Goal: Communication & Community: Answer question/provide support

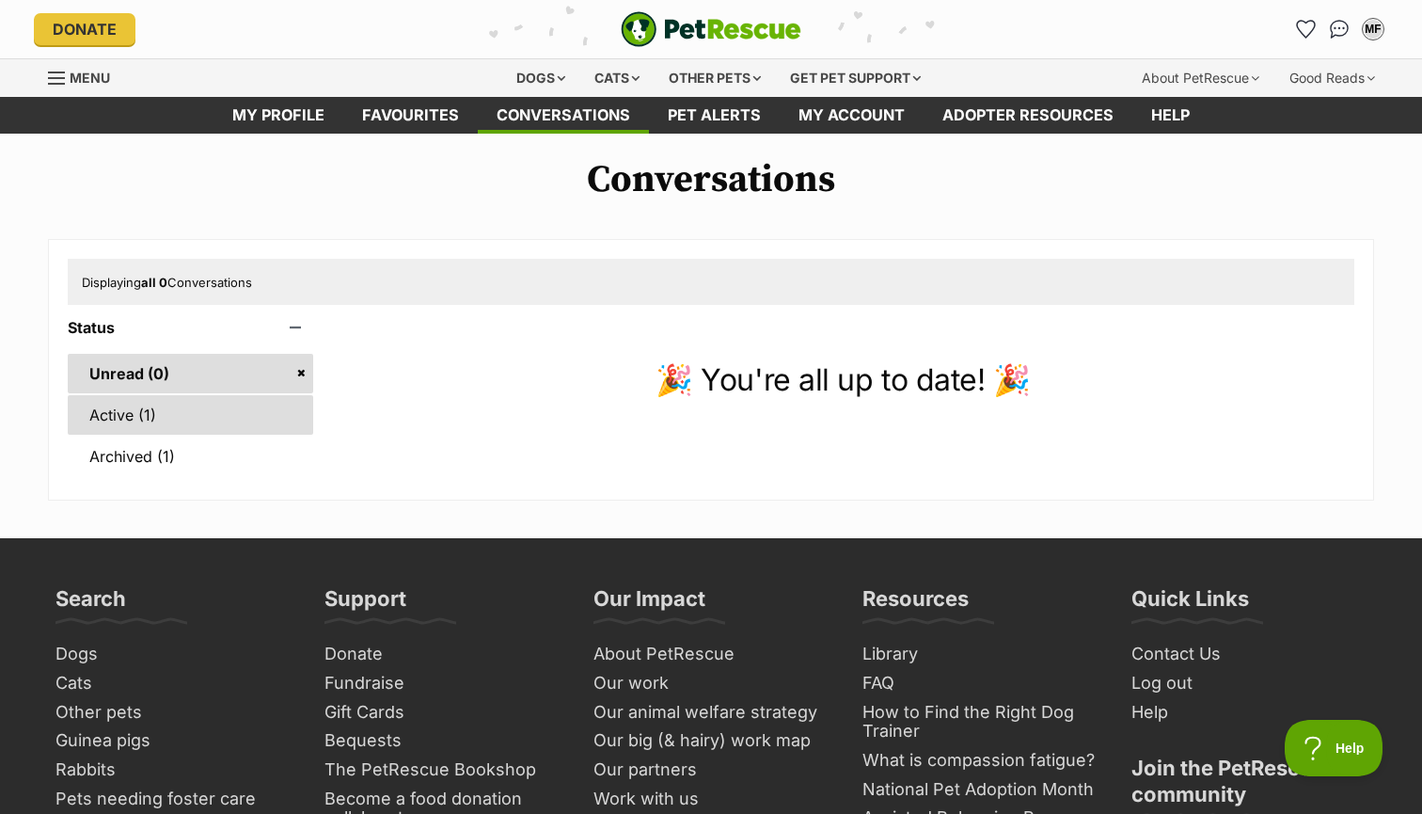
click at [156, 407] on link "Active (1)" at bounding box center [191, 415] width 246 height 40
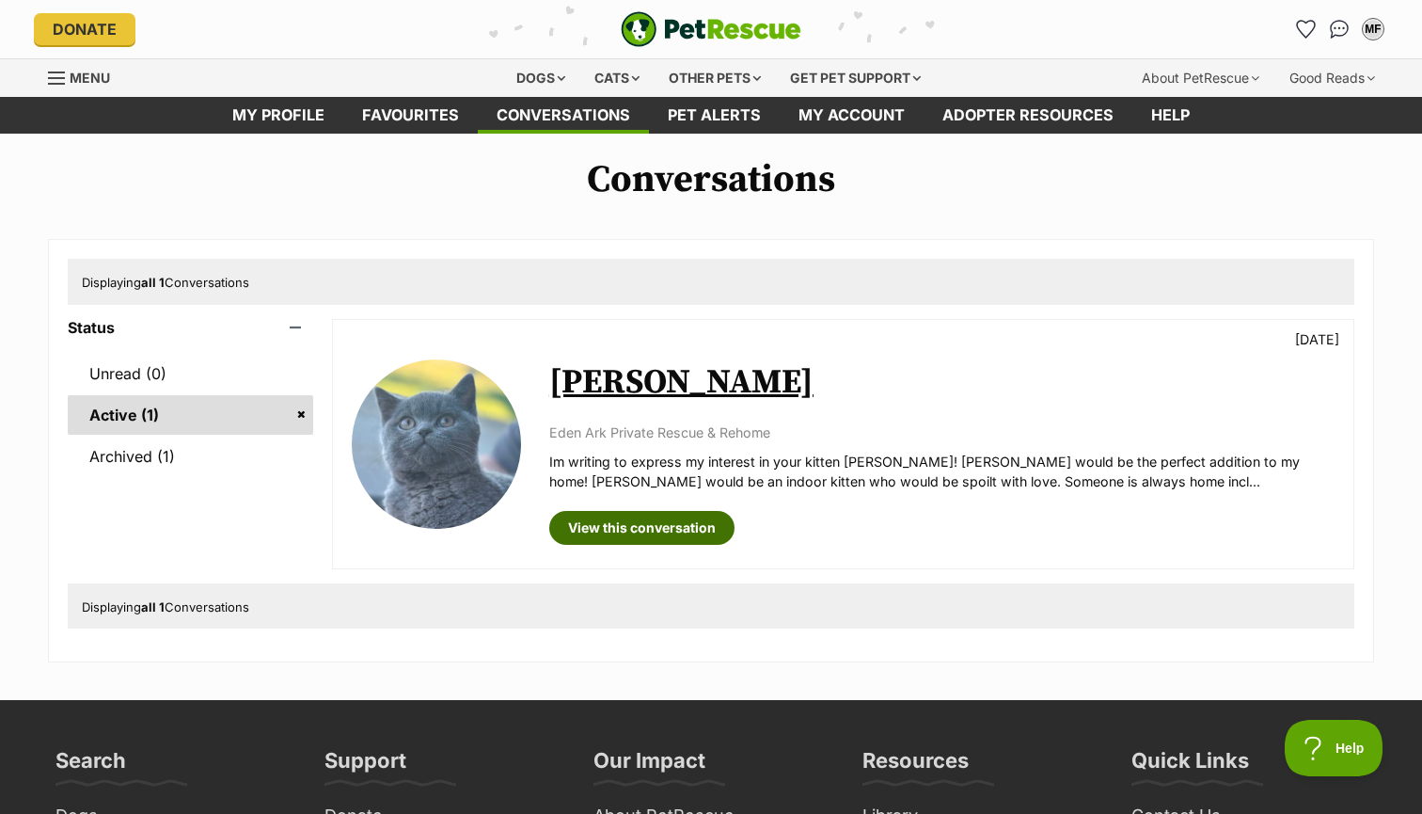
click at [650, 530] on link "View this conversation" at bounding box center [641, 528] width 185 height 34
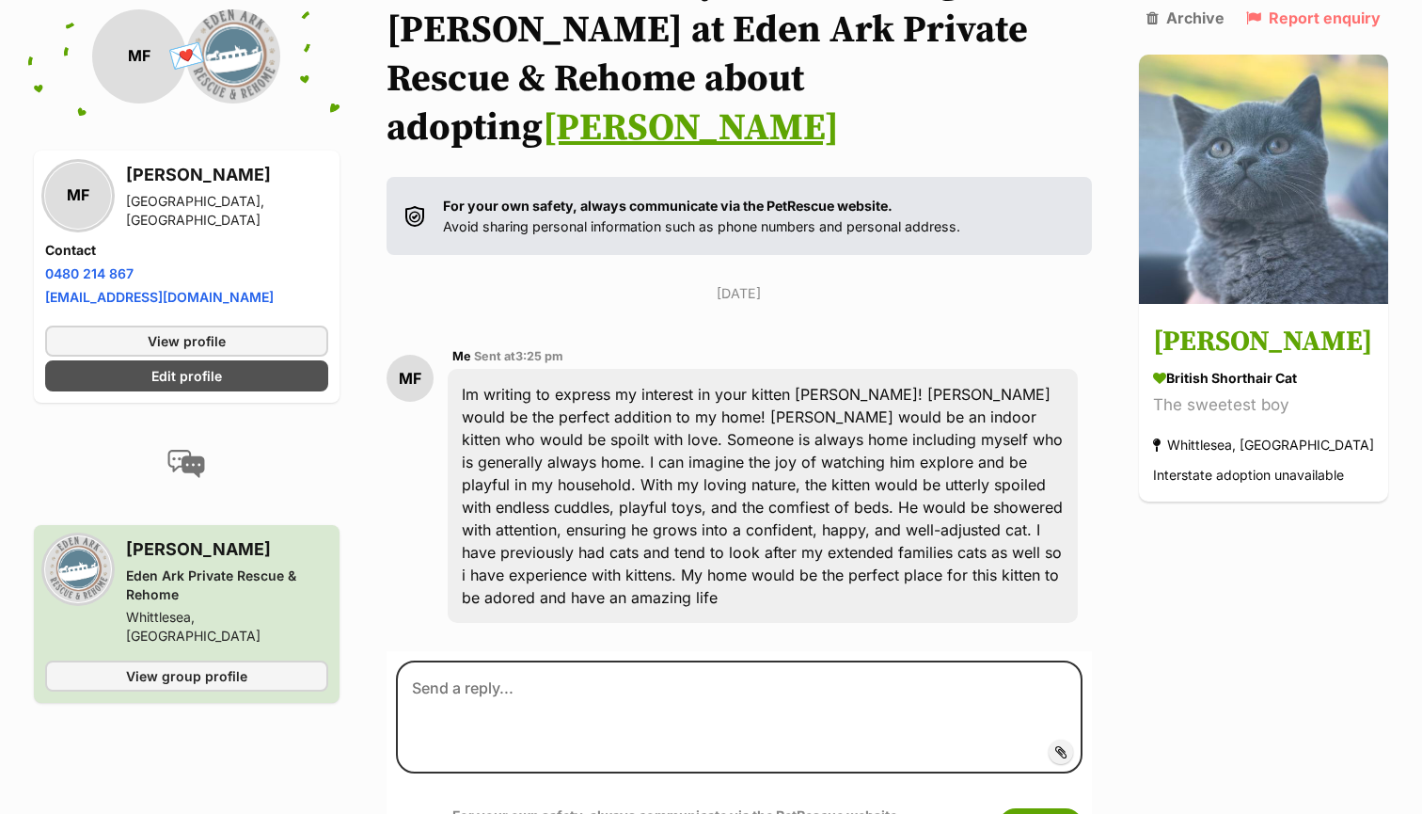
click at [671, 604] on section "[PERSON_NAME], you're chatting to [PERSON_NAME] at Eden Ark Private Rescue & Re…" at bounding box center [740, 415] width 706 height 917
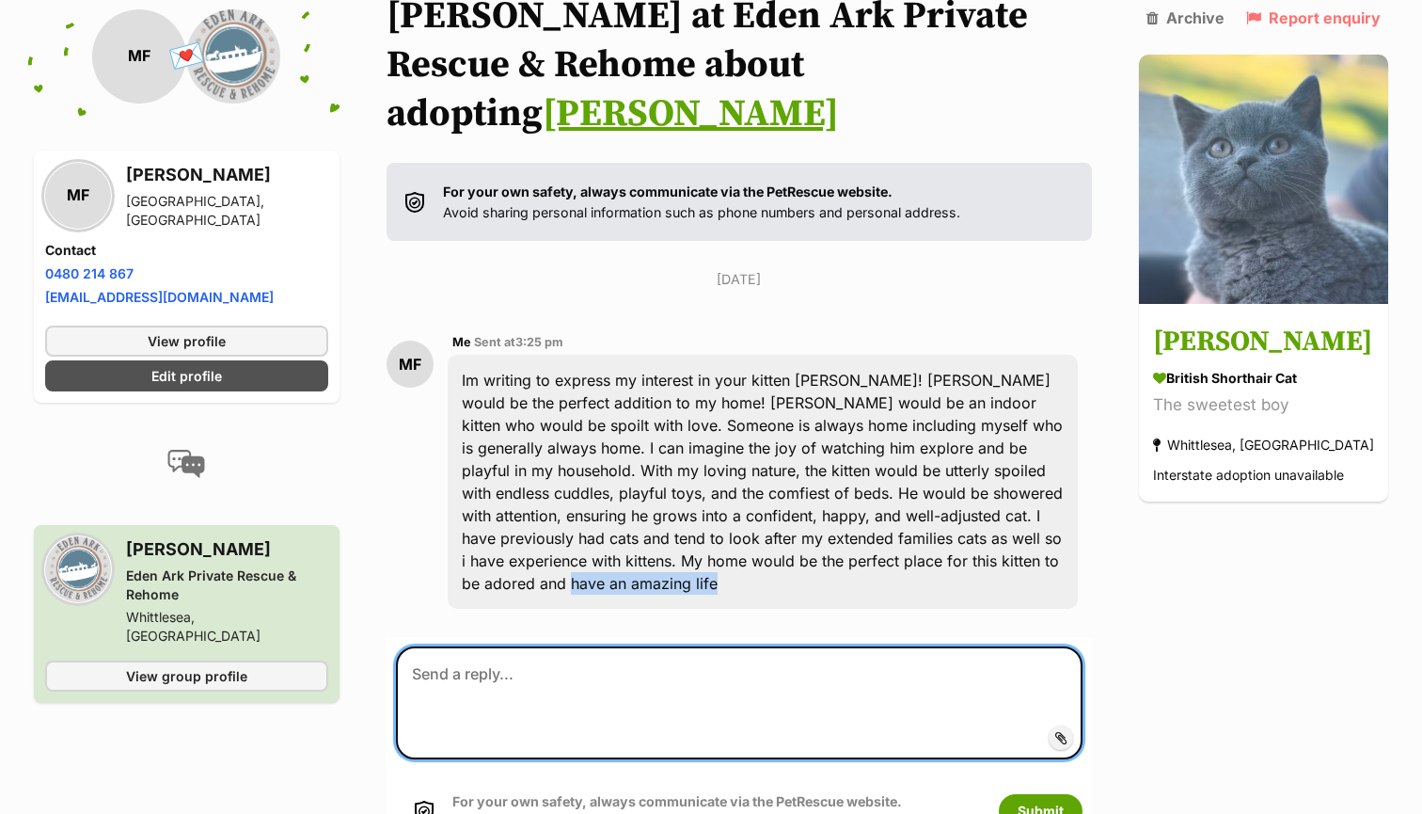
scroll to position [215, 0]
click at [671, 645] on textarea at bounding box center [739, 701] width 687 height 113
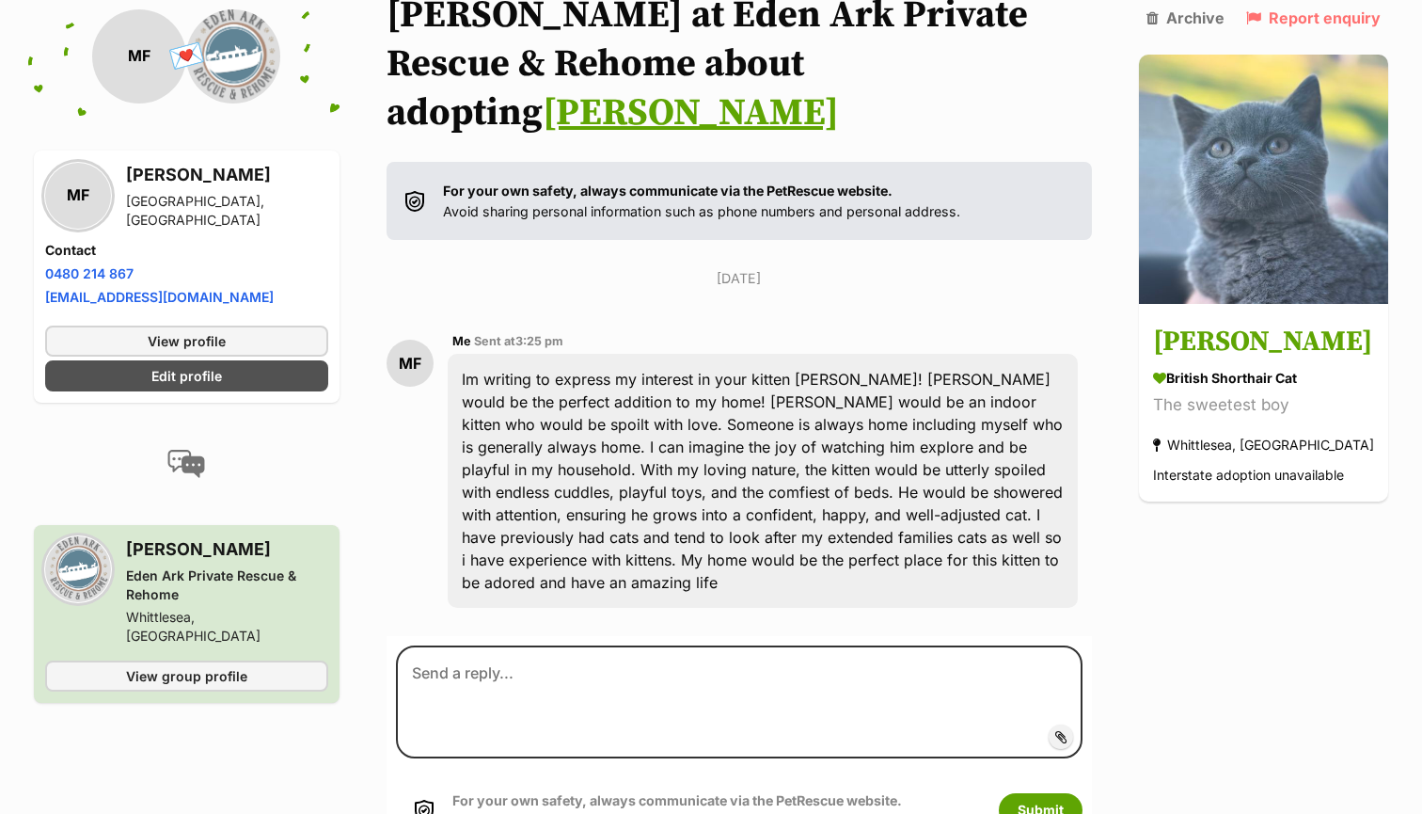
click at [676, 476] on div "Im writing to express my interest in your kitten [PERSON_NAME]! [PERSON_NAME] w…" at bounding box center [763, 481] width 630 height 254
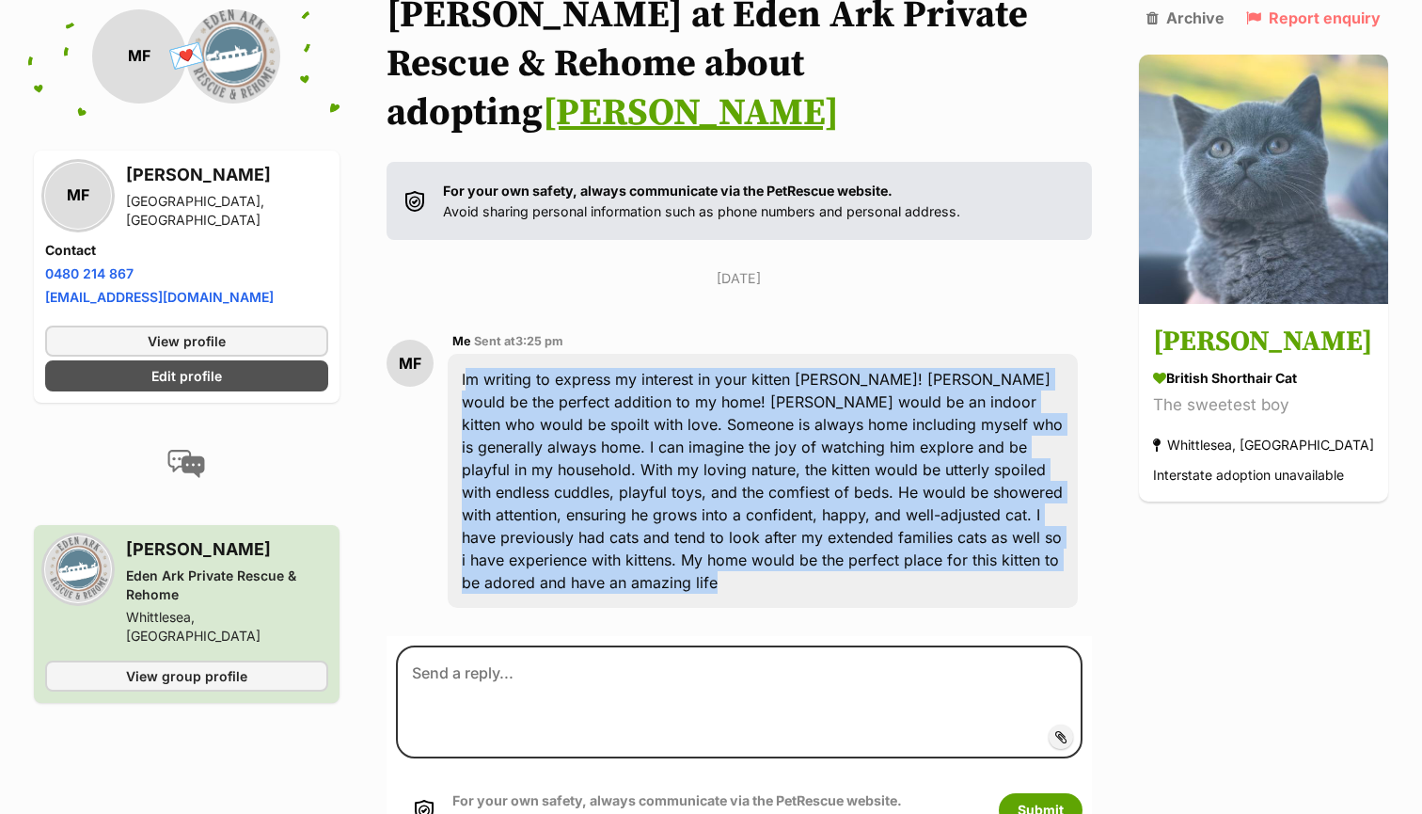
click at [676, 476] on div "Im writing to express my interest in your kitten [PERSON_NAME]! [PERSON_NAME] w…" at bounding box center [763, 481] width 630 height 254
click at [846, 485] on div "Im writing to express my interest in your kitten [PERSON_NAME]! [PERSON_NAME] w…" at bounding box center [763, 481] width 630 height 254
click at [1109, 527] on div "Back to all conversations 💌 Conversation participant details MF MF [PERSON_NAME…" at bounding box center [711, 400] width 1383 height 917
click at [1071, 523] on div "Im writing to express my interest in your kitten [PERSON_NAME]! [PERSON_NAME] w…" at bounding box center [763, 481] width 630 height 254
drag, startPoint x: 1073, startPoint y: 516, endPoint x: 500, endPoint y: 317, distance: 606.3
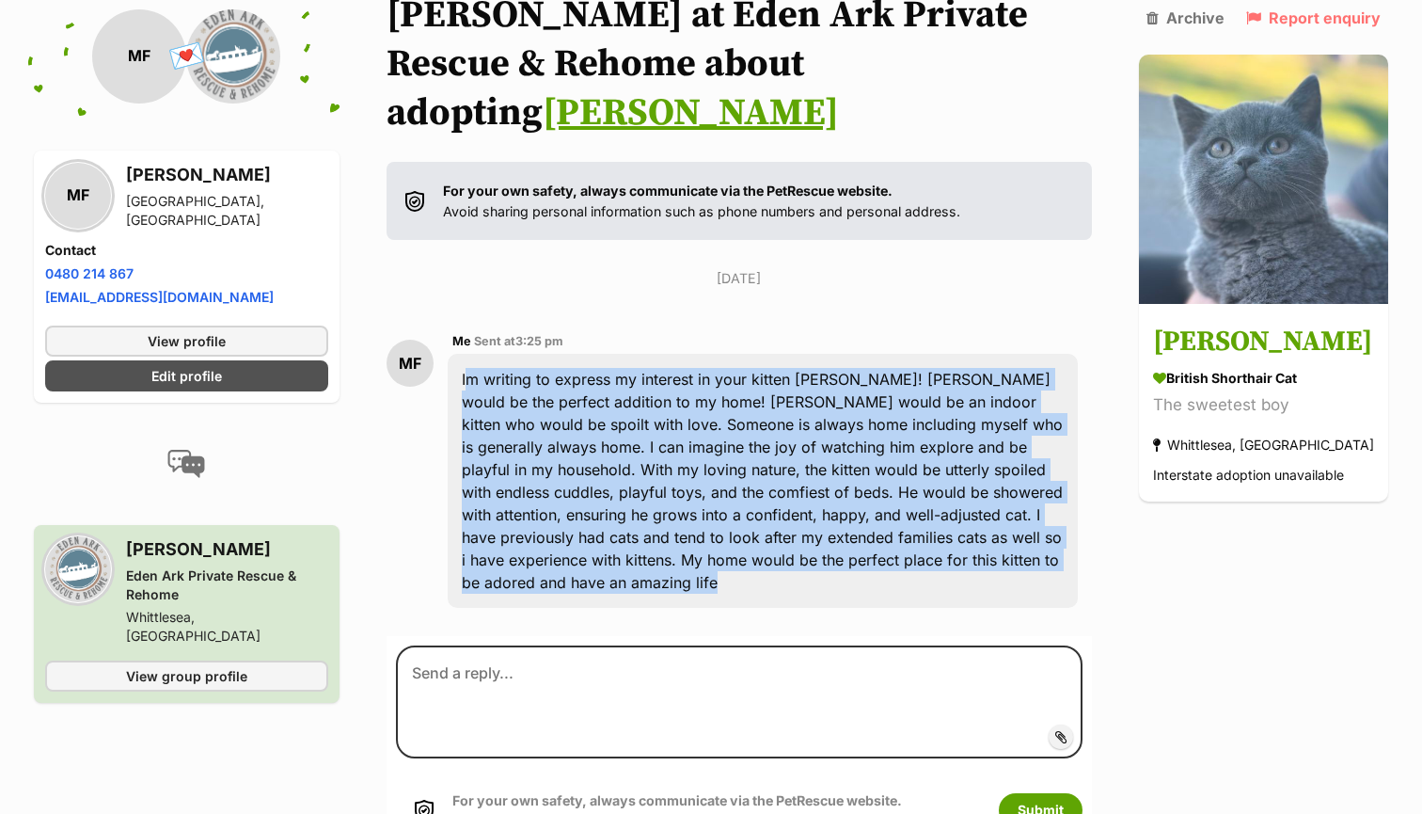
click at [500, 354] on div "Im writing to express my interest in your kitten [PERSON_NAME]! [PERSON_NAME] w…" at bounding box center [763, 481] width 630 height 254
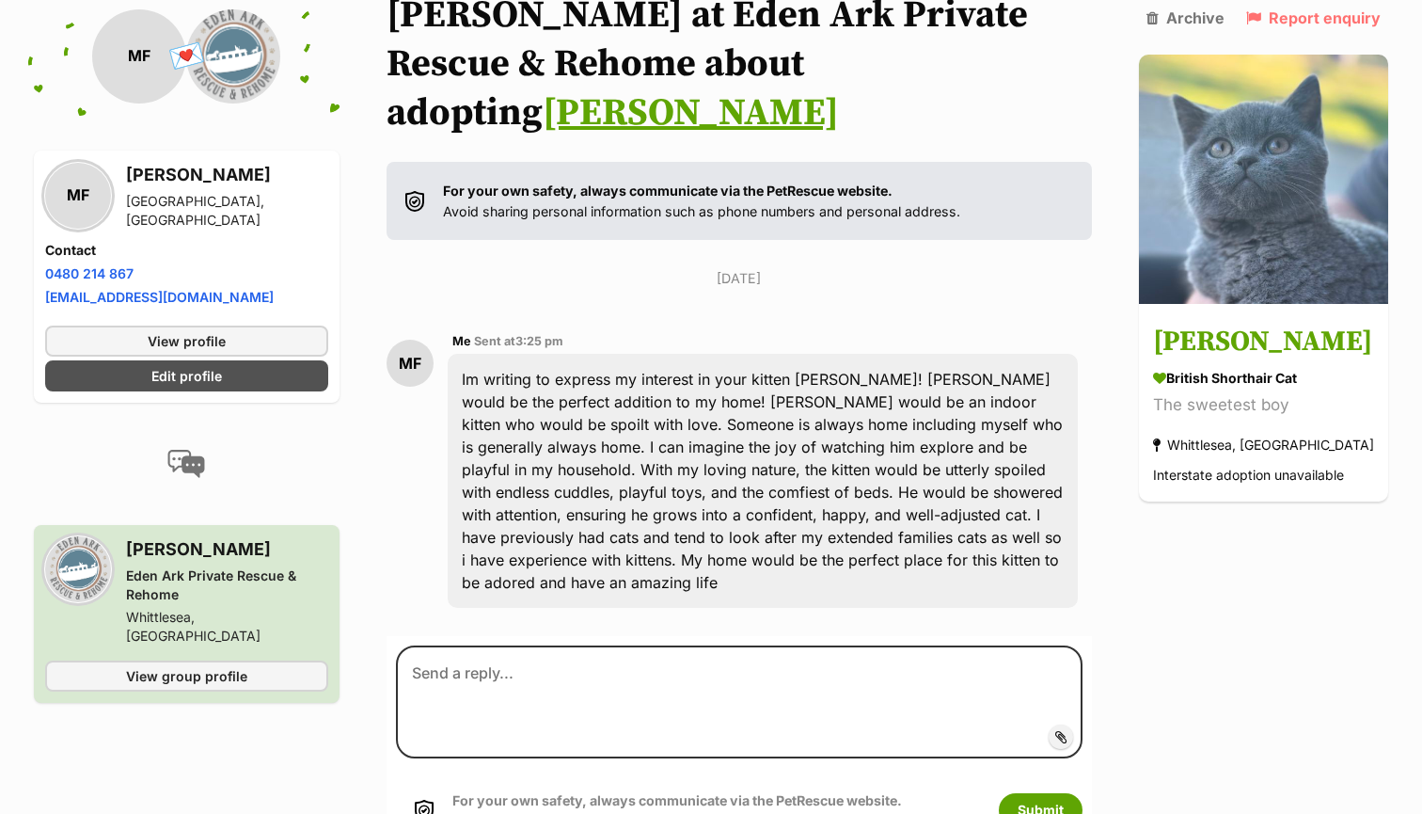
click at [553, 268] on div "[DATE] MF Me Sent at 3:25 pm Im writing to express my interest in your kitten […" at bounding box center [740, 445] width 706 height 354
click at [563, 354] on div "Im writing to express my interest in your kitten [PERSON_NAME]! [PERSON_NAME] w…" at bounding box center [763, 481] width 630 height 254
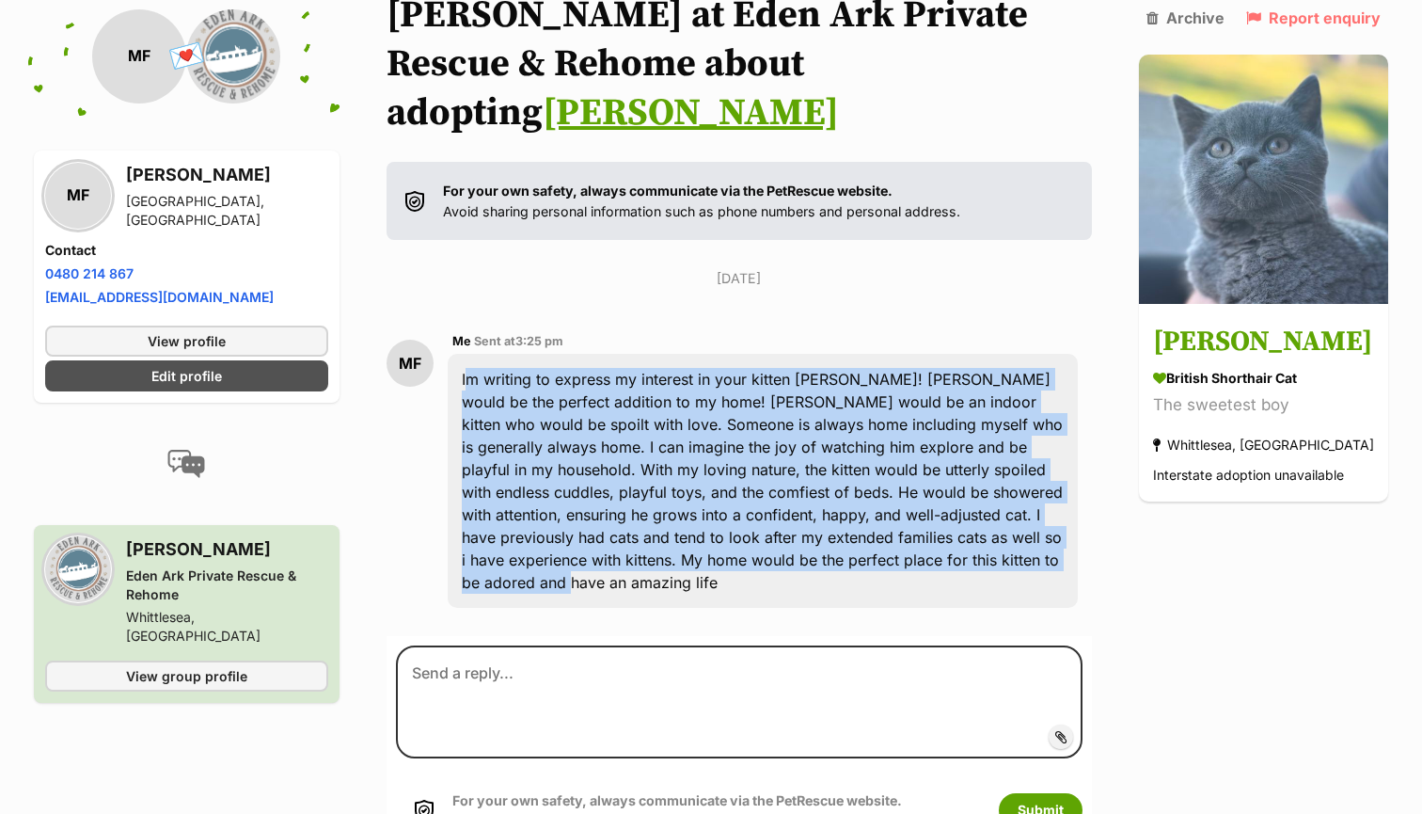
drag, startPoint x: 464, startPoint y: 325, endPoint x: 1077, endPoint y: 516, distance: 642.7
click at [1077, 516] on div "Im writing to express my interest in your kitten [PERSON_NAME]! [PERSON_NAME] w…" at bounding box center [763, 481] width 630 height 254
copy div "Im writing to express my interest in your kitten [PERSON_NAME]! [PERSON_NAME] w…"
